Goal: Navigation & Orientation: Understand site structure

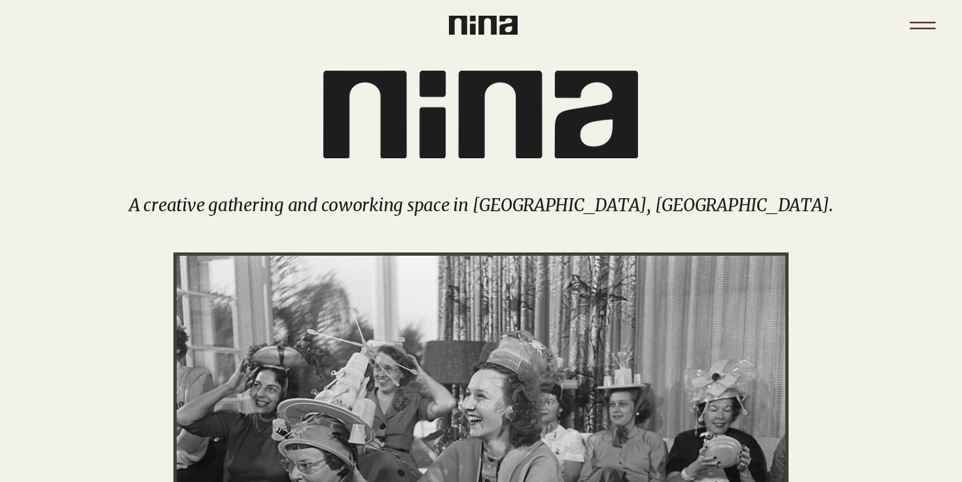
click at [918, 25] on icon "Menu" at bounding box center [923, 26] width 46 height 46
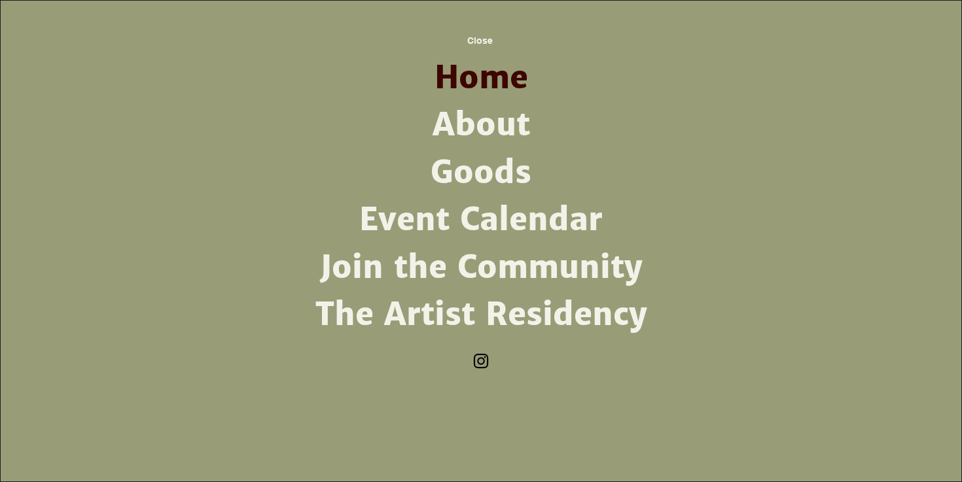
click at [472, 126] on link "About" at bounding box center [481, 124] width 342 height 47
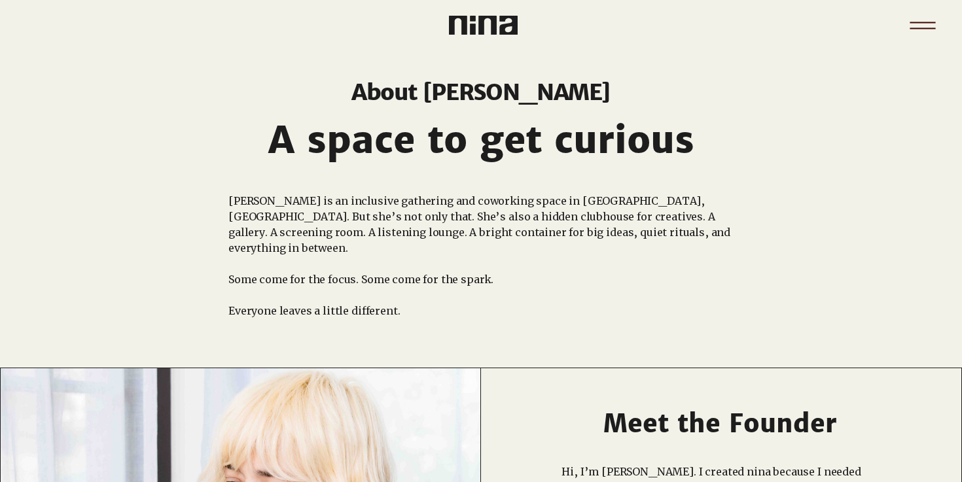
click at [922, 16] on icon "Menu" at bounding box center [923, 26] width 46 height 46
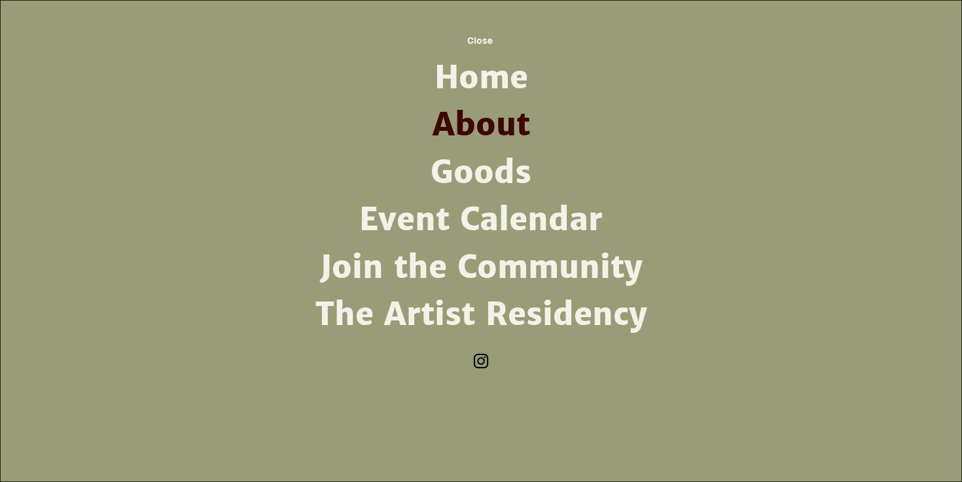
click at [469, 262] on link "Join the Community" at bounding box center [481, 267] width 342 height 47
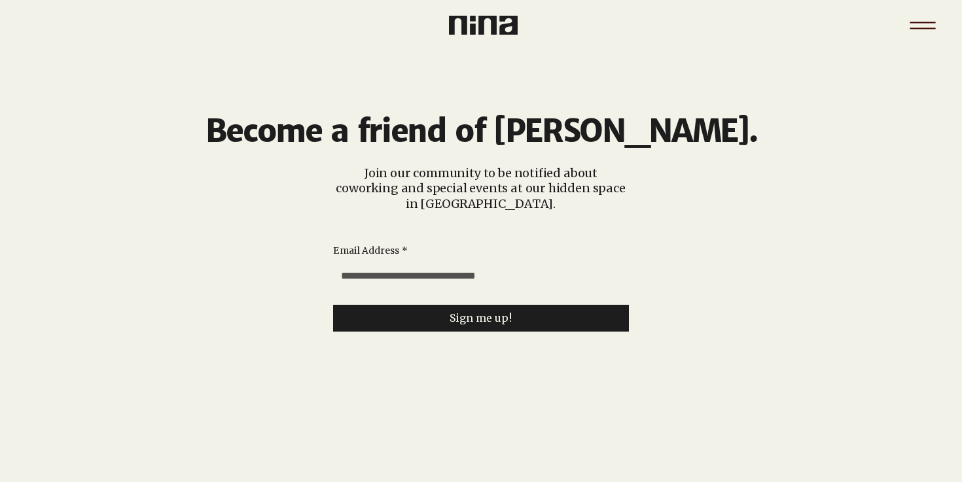
click at [911, 35] on icon "Menu" at bounding box center [923, 26] width 46 height 46
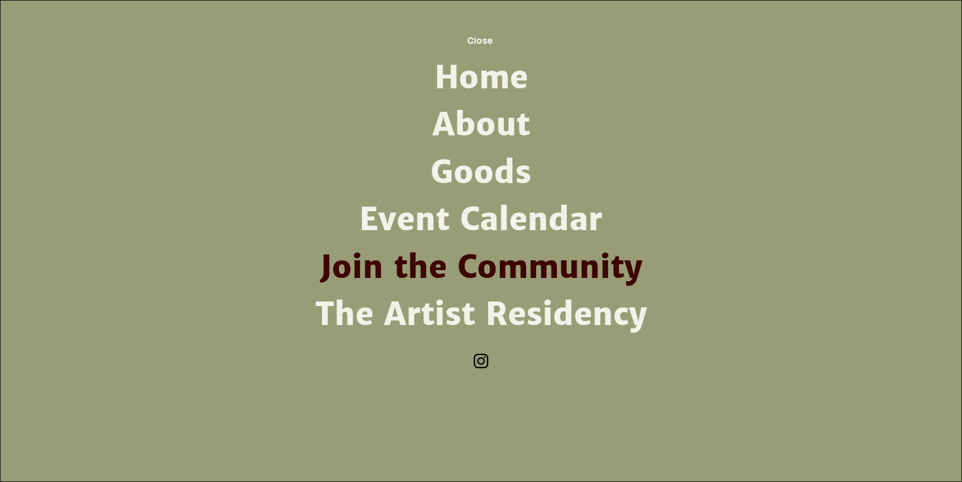
click at [486, 75] on link "Home" at bounding box center [481, 77] width 342 height 47
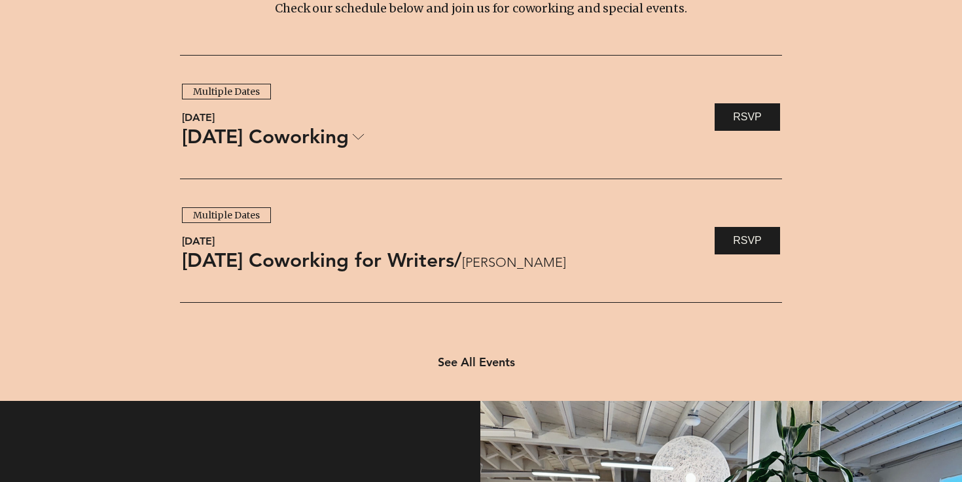
scroll to position [1048, 0]
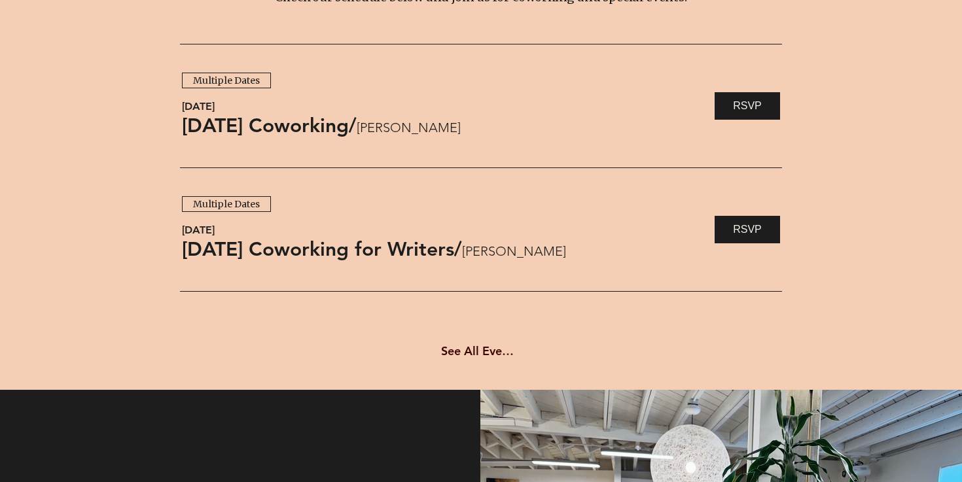
click at [469, 347] on span "See All Events" at bounding box center [479, 351] width 77 height 15
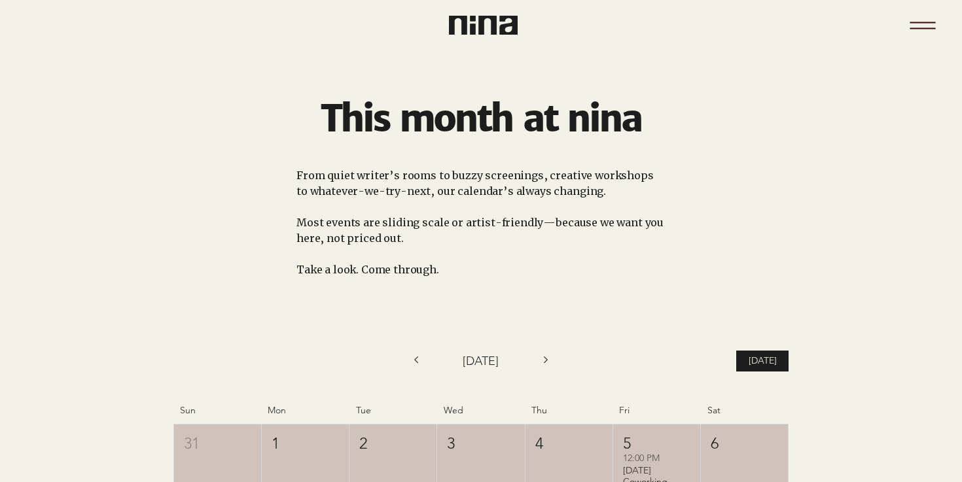
click at [925, 21] on icon "Menu" at bounding box center [923, 26] width 46 height 46
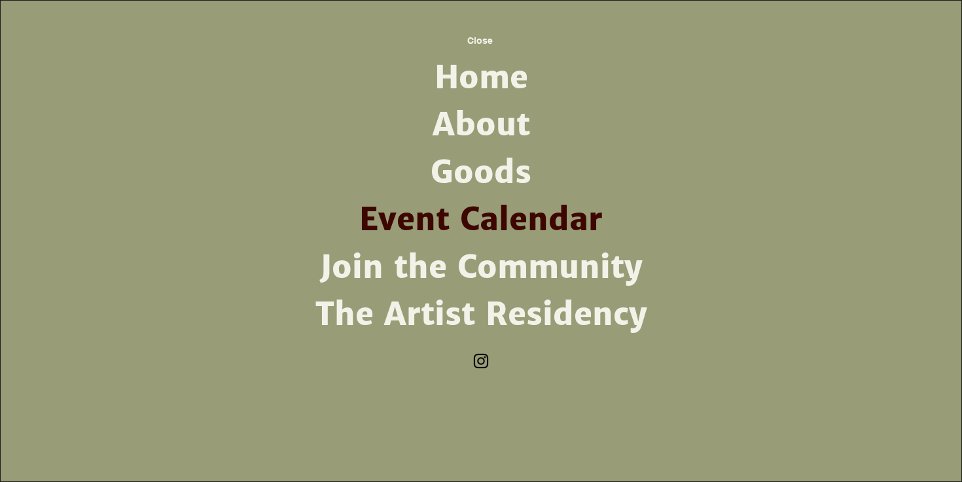
click at [925, 21] on div "Site navigation" at bounding box center [481, 241] width 962 height 482
click at [487, 76] on link "Home" at bounding box center [481, 77] width 342 height 47
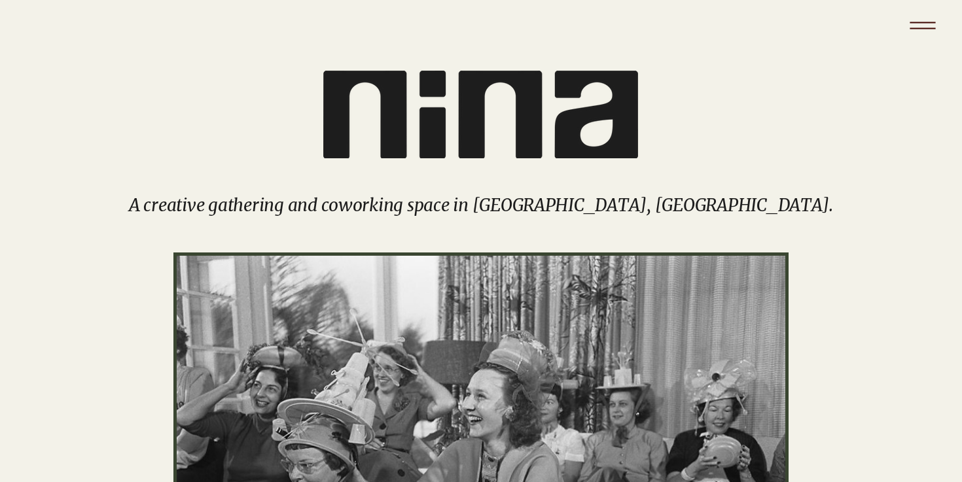
click at [922, 16] on icon "Menu" at bounding box center [923, 26] width 46 height 46
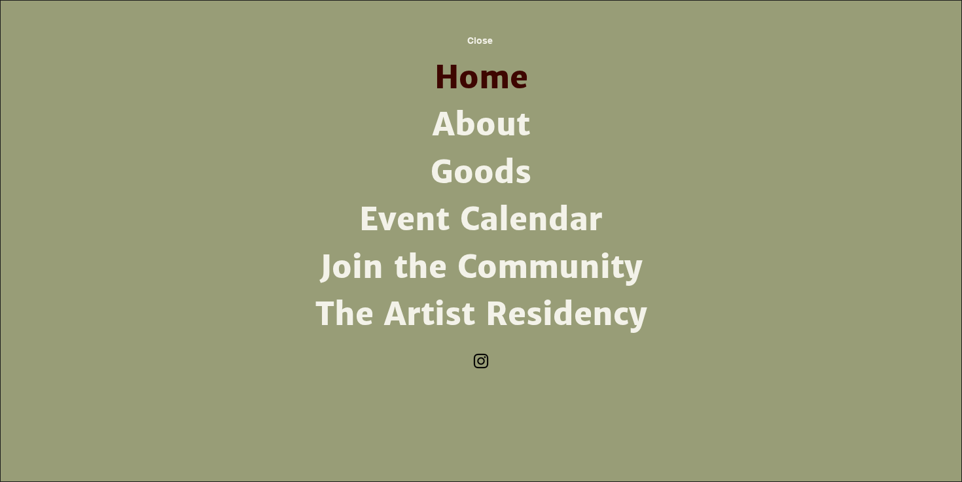
click at [483, 122] on link "About" at bounding box center [481, 124] width 342 height 47
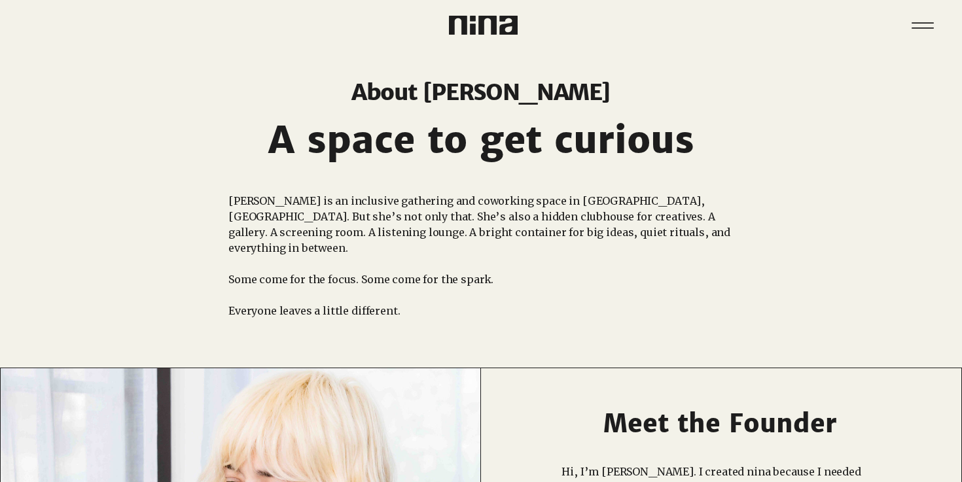
click at [924, 3] on div at bounding box center [827, 17] width 231 height 35
click at [923, 16] on icon "Menu" at bounding box center [923, 26] width 46 height 46
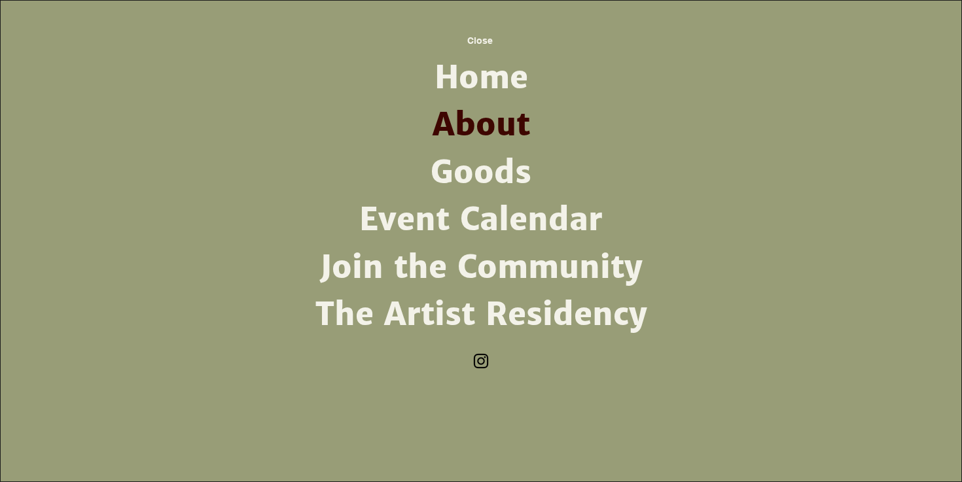
click at [491, 173] on link "Goods" at bounding box center [481, 172] width 342 height 47
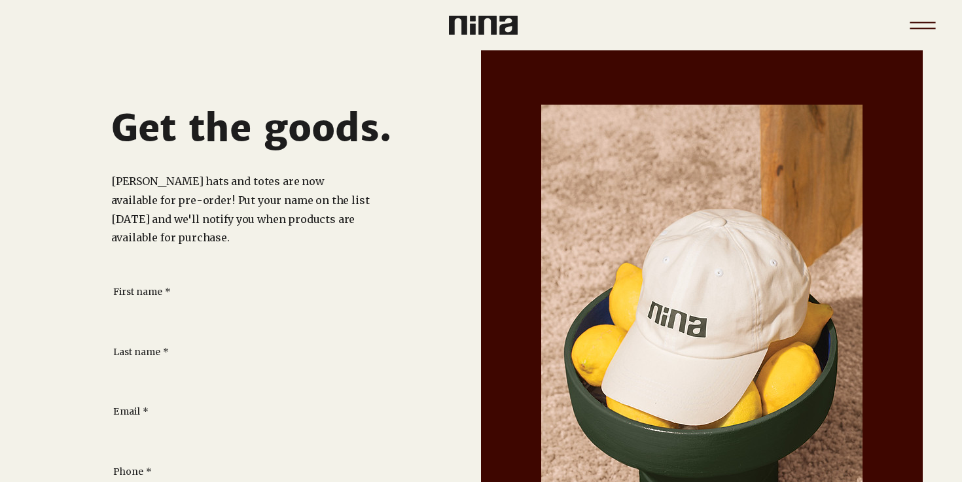
click at [920, 11] on icon "Menu" at bounding box center [923, 26] width 46 height 46
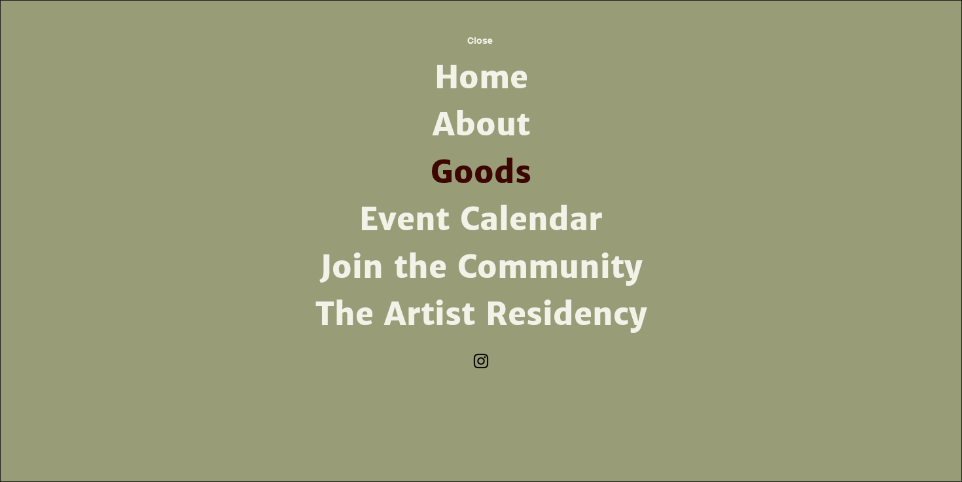
click at [474, 273] on link "Join the Community" at bounding box center [481, 267] width 342 height 47
